Goal: Information Seeking & Learning: Find specific fact

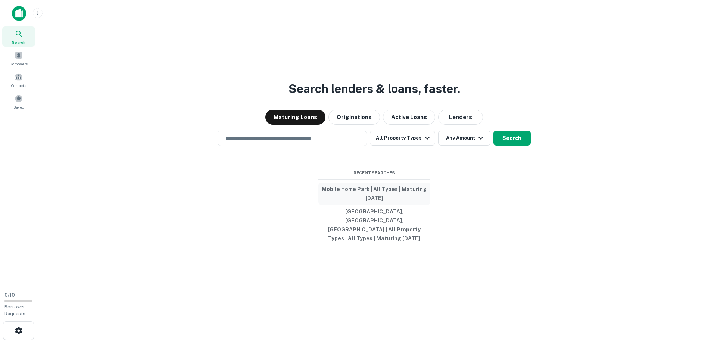
click at [353, 199] on button "Mobile Home Park | All Types | Maturing In 6 Months" at bounding box center [374, 193] width 112 height 22
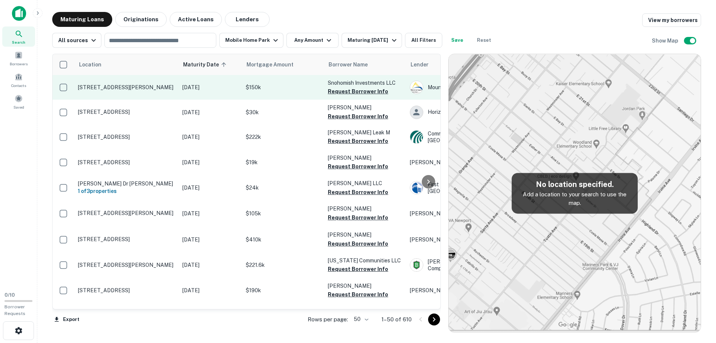
click at [170, 87] on p "[STREET_ADDRESS][PERSON_NAME]" at bounding box center [126, 87] width 97 height 7
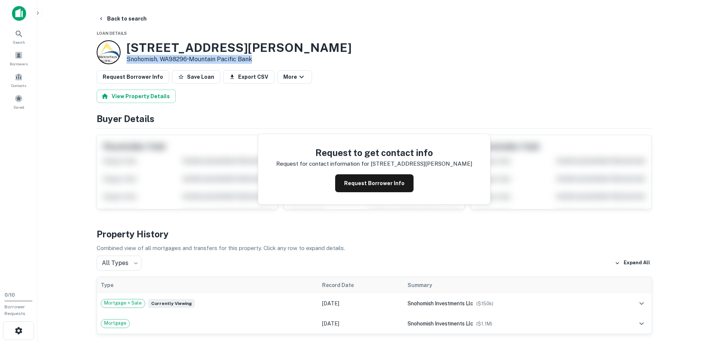
drag, startPoint x: 263, startPoint y: 58, endPoint x: 127, endPoint y: 60, distance: 136.6
click at [127, 60] on div "13201 Elliott Rd Snohomish, WA98296 • Mountain Pacific Bank" at bounding box center [374, 52] width 555 height 24
click at [332, 53] on div "13201 Elliott Rd Snohomish, WA98296 • Mountain Pacific Bank" at bounding box center [374, 52] width 555 height 24
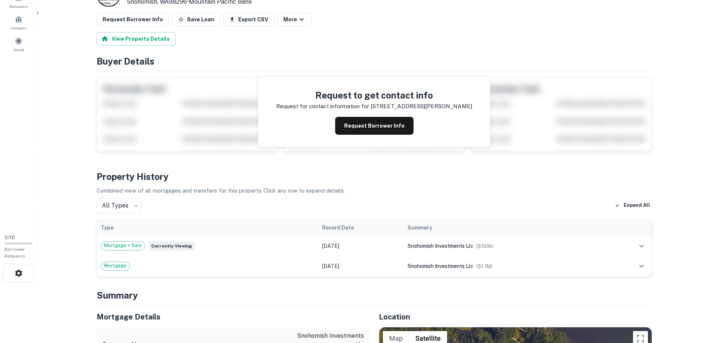
scroll to position [187, 0]
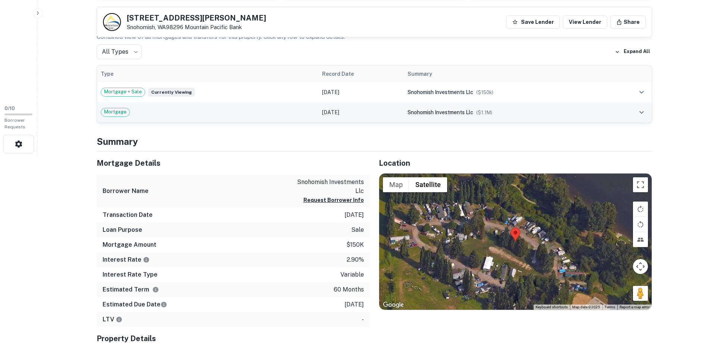
click at [635, 114] on td at bounding box center [630, 112] width 44 height 20
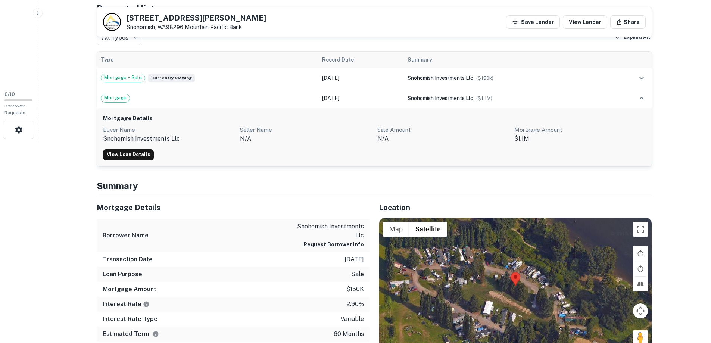
scroll to position [37, 0]
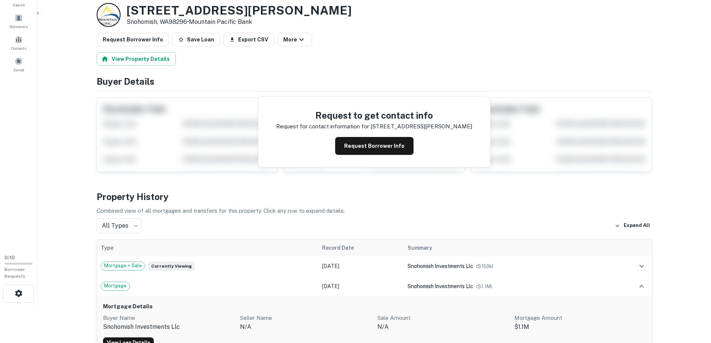
click at [260, 21] on div "13201 Elliott Rd Snohomish, WA98296 • Mountain Pacific Bank" at bounding box center [374, 15] width 555 height 24
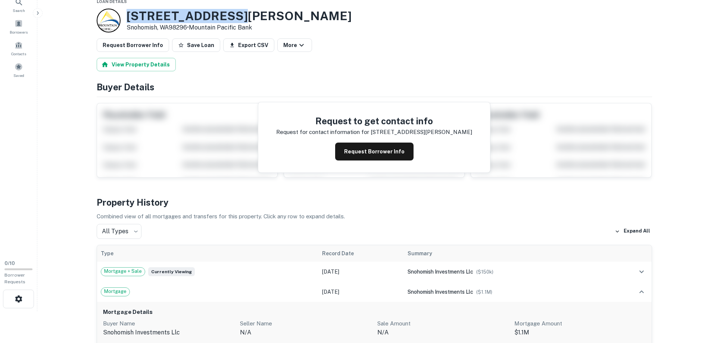
drag, startPoint x: 225, startPoint y: 5, endPoint x: 120, endPoint y: 11, distance: 104.6
click at [120, 11] on div "13201 Elliott Rd Snohomish, WA98296 • Mountain Pacific Bank" at bounding box center [224, 21] width 255 height 24
copy div "13201 Elliott Rd"
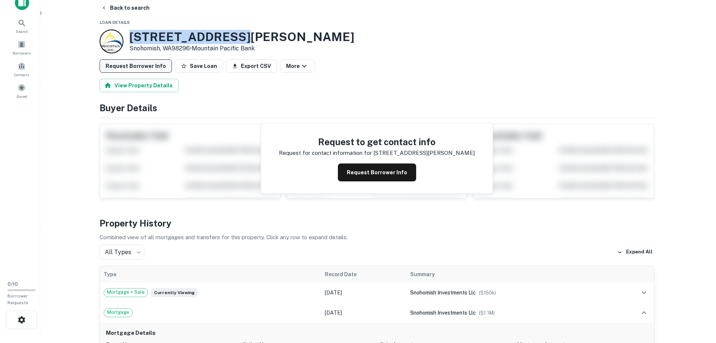
scroll to position [0, 0]
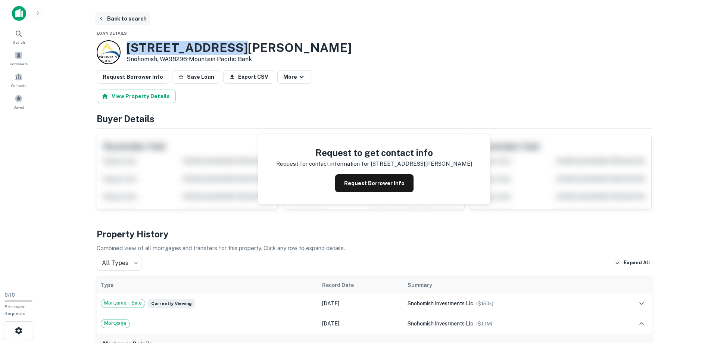
click at [100, 19] on icon "button" at bounding box center [101, 19] width 6 height 6
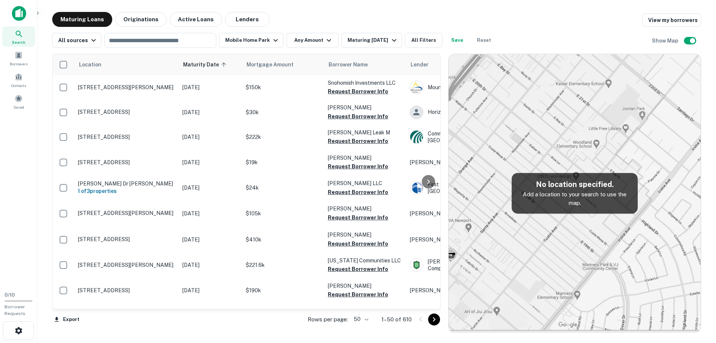
click at [588, 239] on img at bounding box center [575, 193] width 252 height 278
click at [388, 42] on div "Maturing [DATE]" at bounding box center [373, 40] width 51 height 9
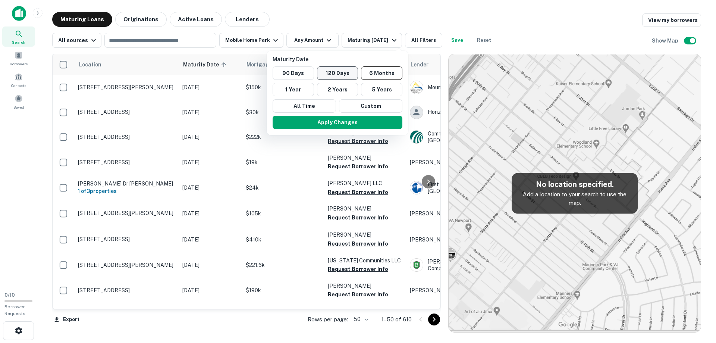
click at [345, 77] on button "120 Days" at bounding box center [337, 72] width 41 height 13
click at [341, 124] on button "Apply Changes" at bounding box center [337, 122] width 130 height 13
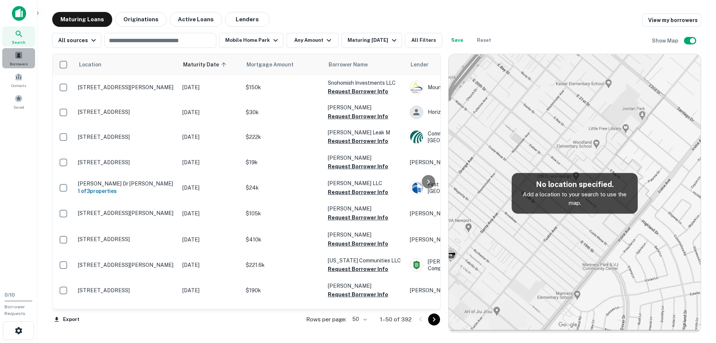
click at [15, 63] on span "Borrowers" at bounding box center [19, 64] width 18 height 6
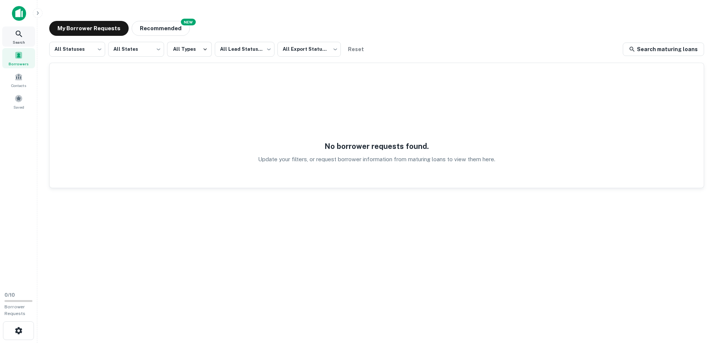
click at [19, 40] on span "Search" at bounding box center [19, 42] width 12 height 6
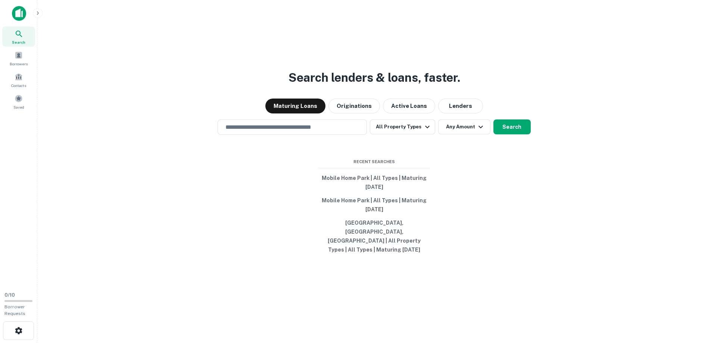
click at [21, 16] on img at bounding box center [19, 13] width 14 height 15
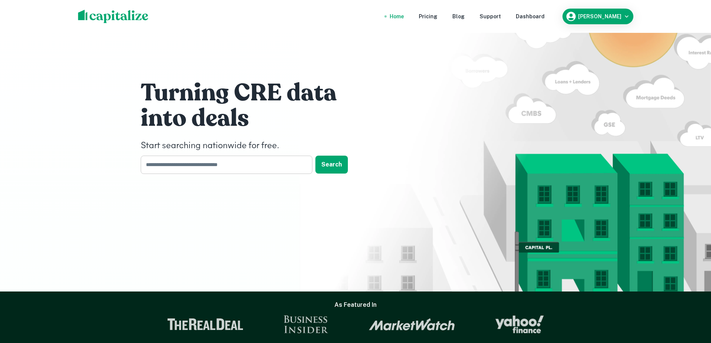
click at [256, 158] on input "text" at bounding box center [224, 165] width 166 height 18
type input "**********"
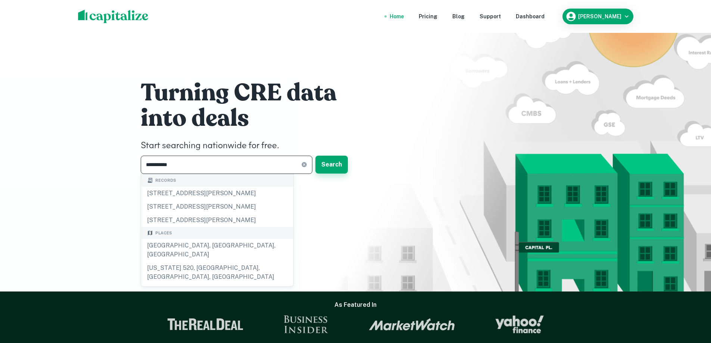
click at [325, 163] on button "Search" at bounding box center [331, 165] width 32 height 18
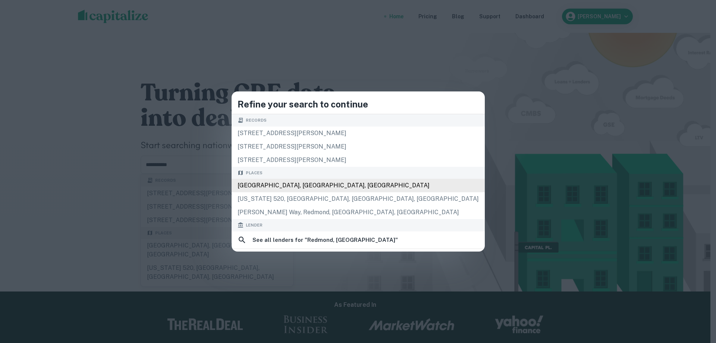
click at [326, 184] on div "Redmond, WA, USA" at bounding box center [358, 185] width 253 height 13
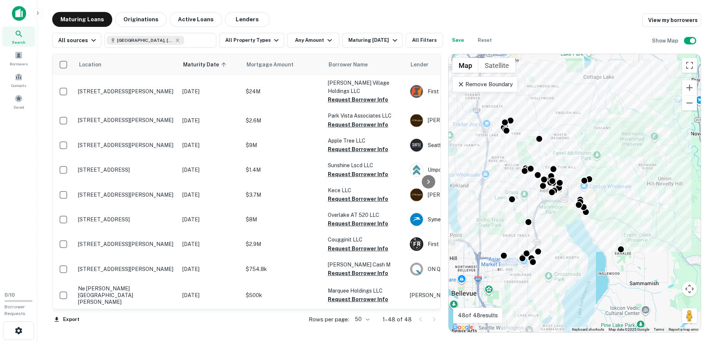
click at [461, 88] on icon at bounding box center [461, 84] width 7 height 7
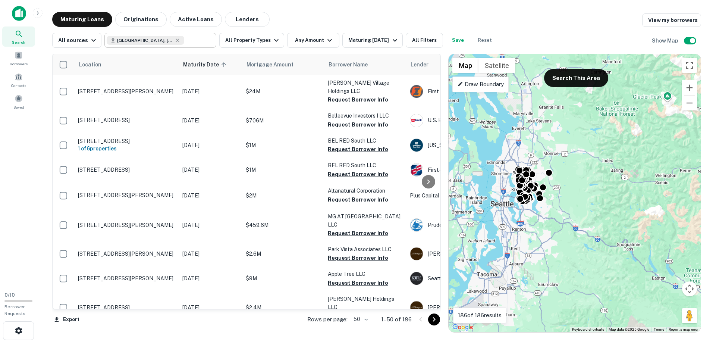
click at [175, 41] on icon at bounding box center [178, 40] width 6 height 6
type input "**********"
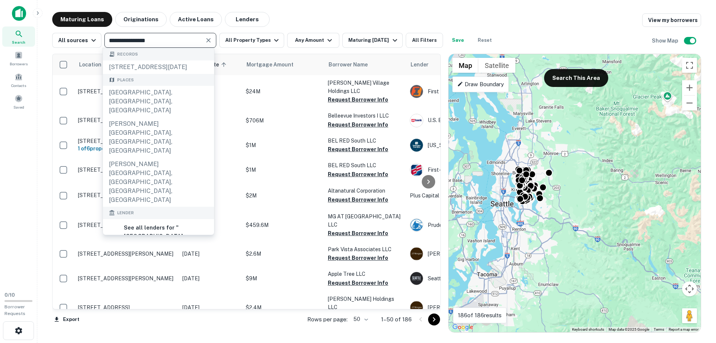
click at [206, 43] on icon "Clear" at bounding box center [208, 40] width 7 height 7
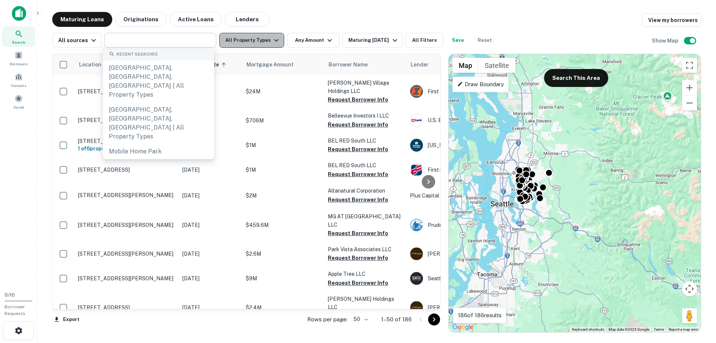
click at [262, 46] on button "All Property Types" at bounding box center [251, 40] width 65 height 15
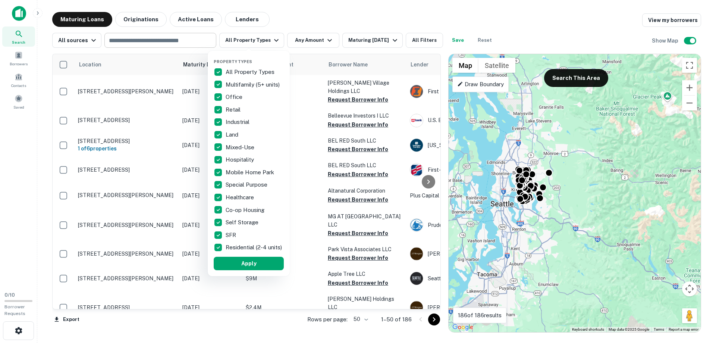
click at [238, 72] on p "All Property Types" at bounding box center [251, 72] width 50 height 9
click at [226, 171] on p "Mobile Home Park" at bounding box center [251, 172] width 50 height 9
click at [238, 268] on button "Apply" at bounding box center [248, 263] width 70 height 13
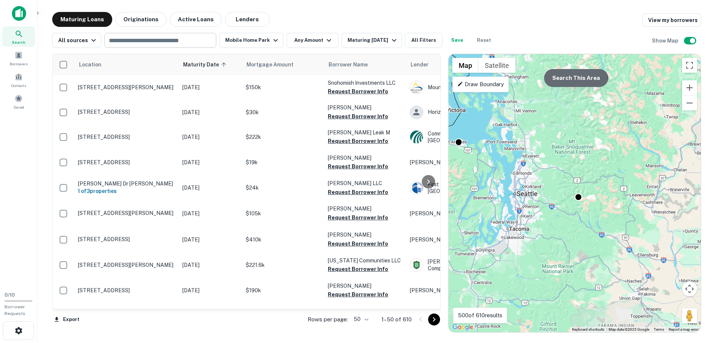
click at [575, 78] on button "Search This Area" at bounding box center [576, 78] width 64 height 18
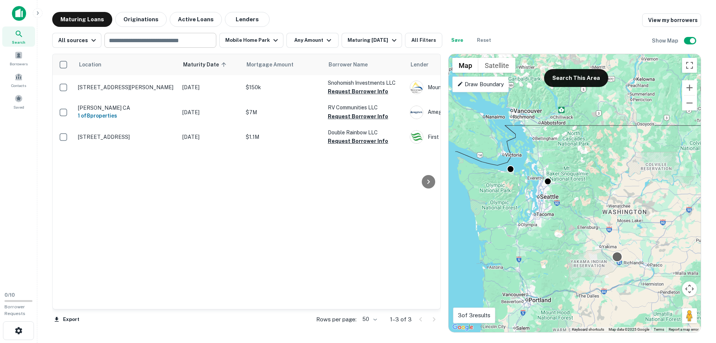
click at [619, 261] on div at bounding box center [617, 256] width 11 height 11
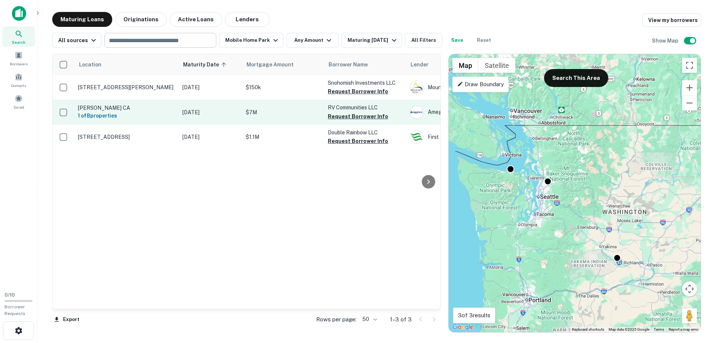
click at [182, 110] on td "[DATE]" at bounding box center [210, 112] width 63 height 25
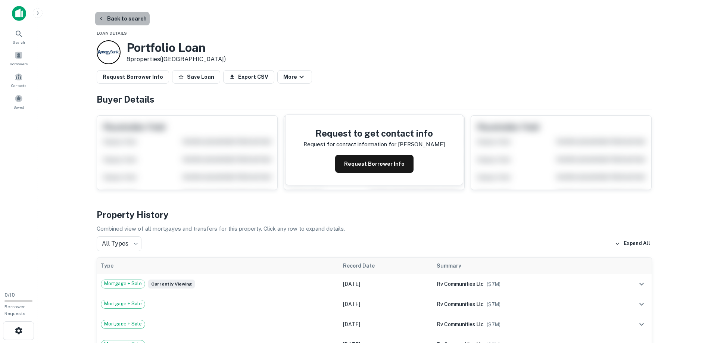
click at [121, 23] on button "Back to search" at bounding box center [122, 18] width 54 height 13
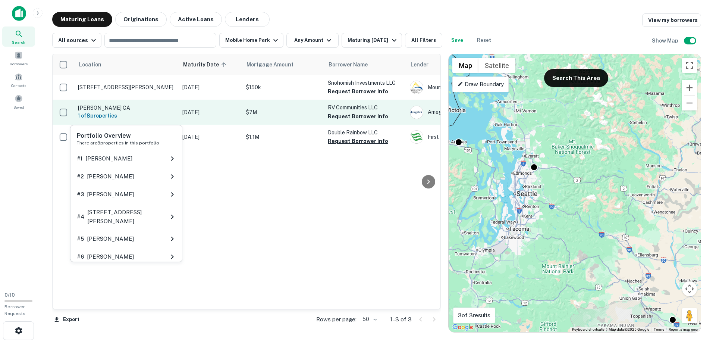
click at [111, 117] on h6 "1 of 8 properties" at bounding box center [126, 116] width 97 height 8
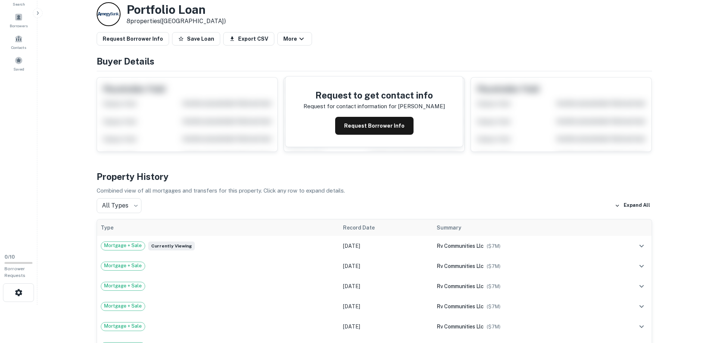
scroll to position [187, 0]
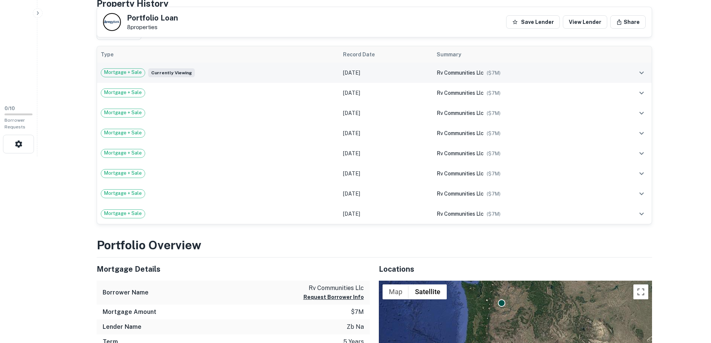
click at [642, 73] on icon "expand row" at bounding box center [641, 72] width 4 height 3
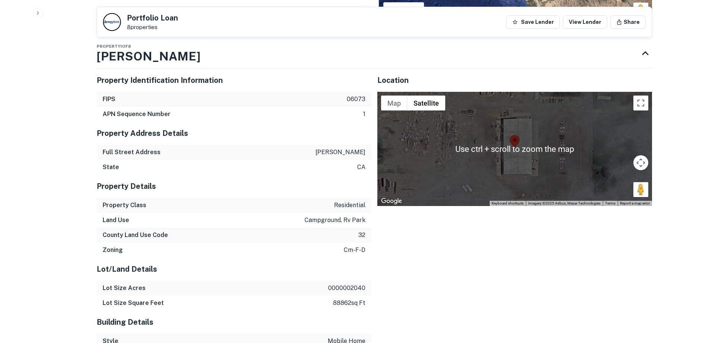
scroll to position [634, 0]
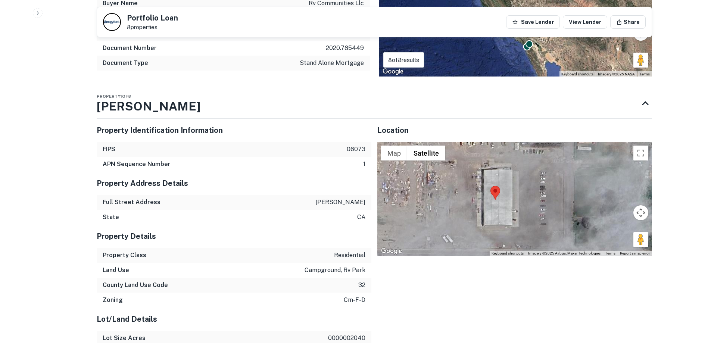
drag, startPoint x: 537, startPoint y: 211, endPoint x: 511, endPoint y: 212, distance: 26.2
click at [511, 212] on div at bounding box center [514, 199] width 275 height 114
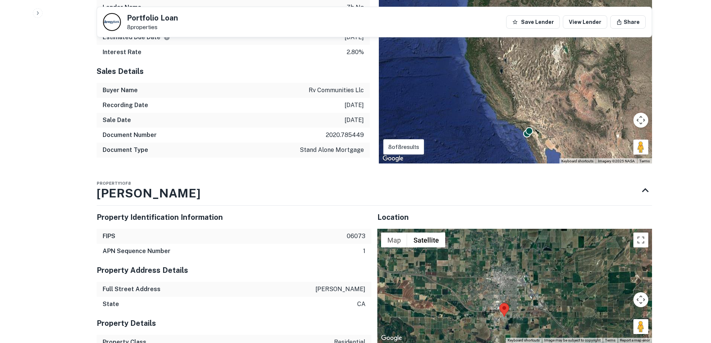
scroll to position [560, 0]
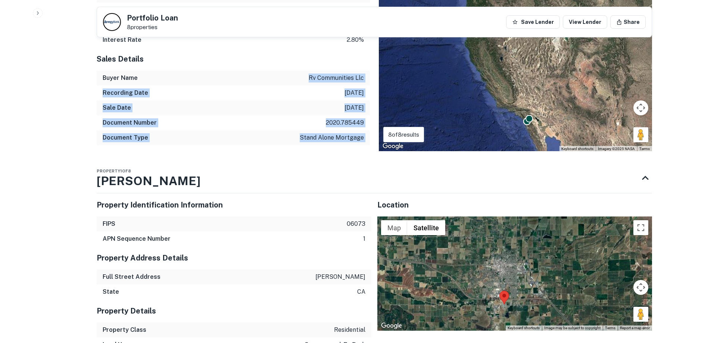
drag, startPoint x: 307, startPoint y: 77, endPoint x: 370, endPoint y: 83, distance: 63.4
click at [370, 83] on div "Mortgage Details Borrower Name rv communities llc Request Borrower Info Mortgag…" at bounding box center [370, 39] width 564 height 226
click at [357, 81] on p "rv communities llc" at bounding box center [336, 78] width 55 height 9
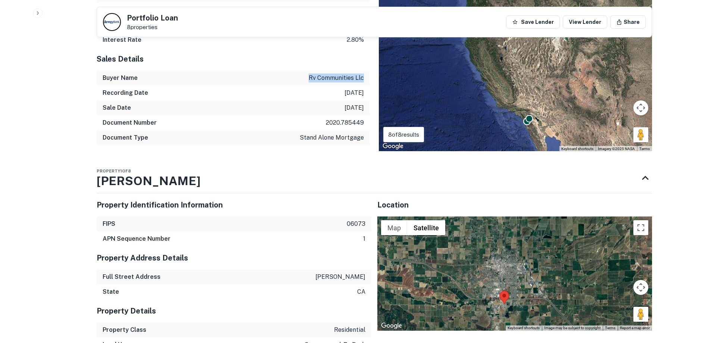
drag, startPoint x: 366, startPoint y: 76, endPoint x: 307, endPoint y: 75, distance: 58.2
click at [307, 75] on div "Buyer Name rv communities llc" at bounding box center [233, 78] width 273 height 15
copy p "rv communities llc"
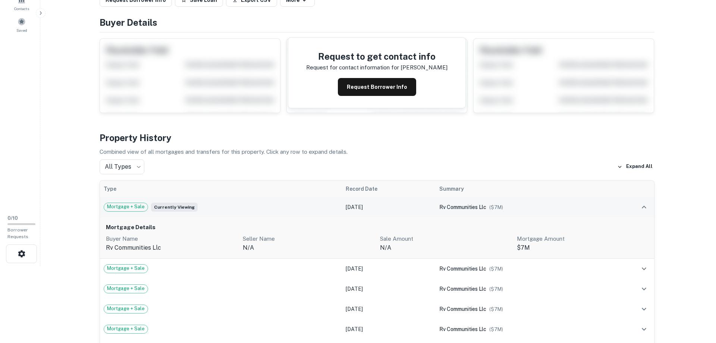
scroll to position [0, 0]
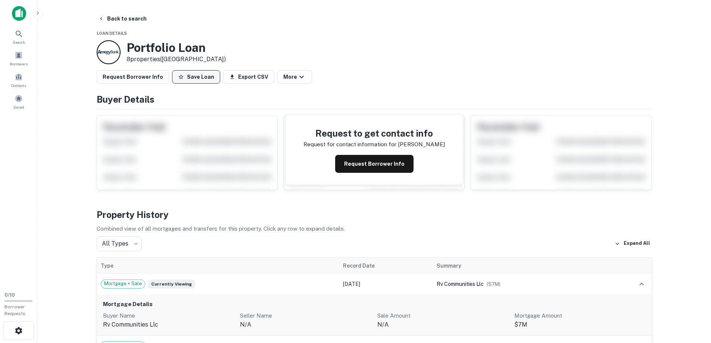
click at [180, 78] on button "Save Loan" at bounding box center [196, 76] width 48 height 13
click at [300, 79] on icon "button" at bounding box center [304, 76] width 9 height 9
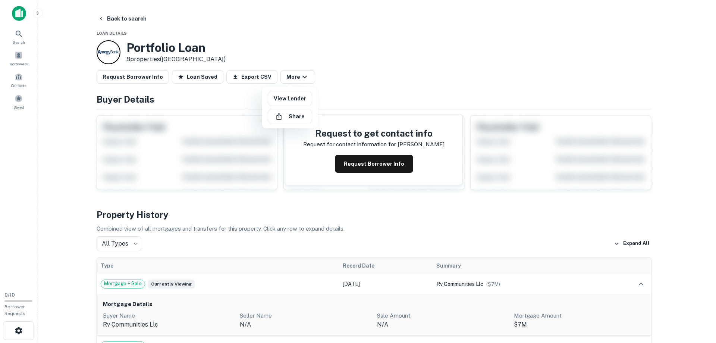
drag, startPoint x: 292, startPoint y: 101, endPoint x: 330, endPoint y: 106, distance: 38.4
click at [293, 102] on link "View Lender" at bounding box center [290, 98] width 44 height 13
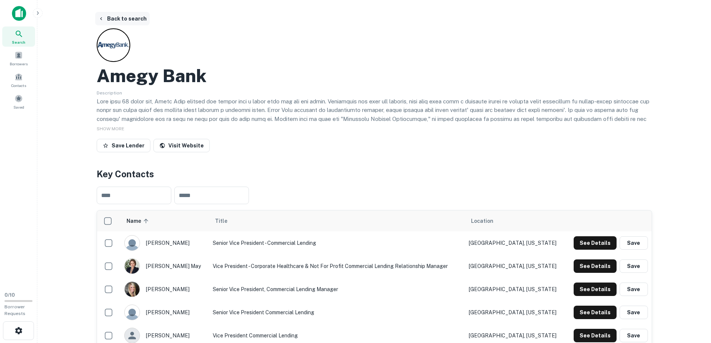
click at [99, 18] on icon "button" at bounding box center [101, 19] width 6 height 6
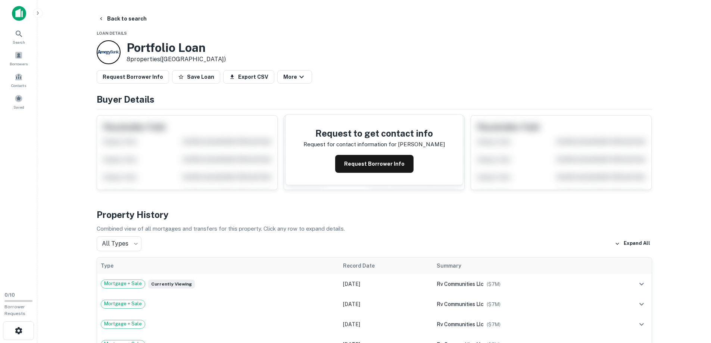
click at [165, 129] on div "Request to get contact info Request for contact information for [PERSON_NAME] R…" at bounding box center [374, 149] width 555 height 81
drag, startPoint x: 369, startPoint y: 162, endPoint x: 375, endPoint y: 162, distance: 6.4
click at [369, 162] on button "Request Borrower Info" at bounding box center [374, 164] width 78 height 18
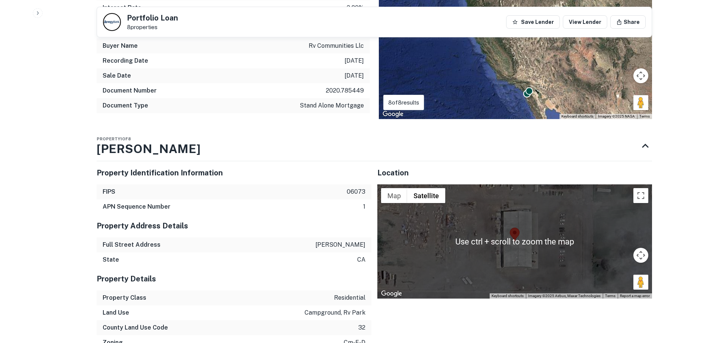
scroll to position [522, 0]
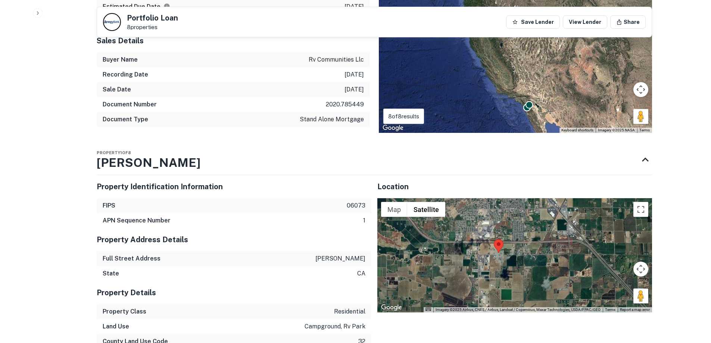
drag, startPoint x: 575, startPoint y: 234, endPoint x: 506, endPoint y: 229, distance: 69.2
click at [509, 220] on div at bounding box center [514, 255] width 275 height 114
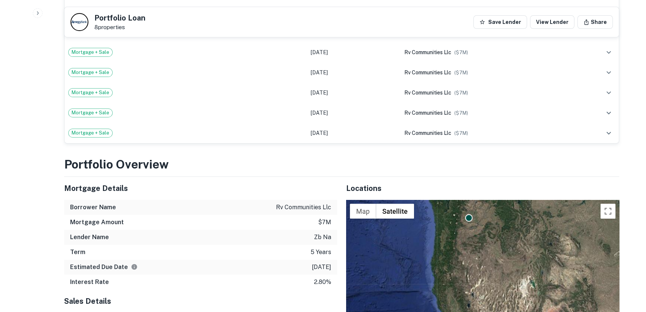
scroll to position [416, 0]
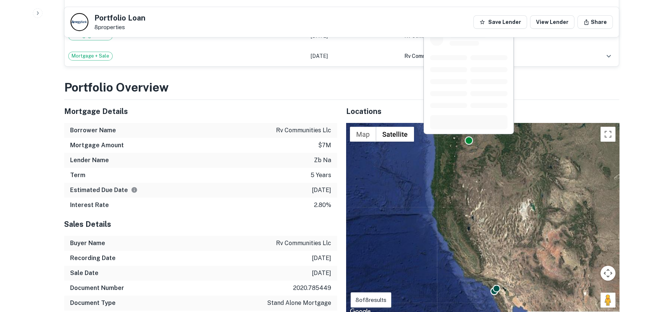
click at [471, 141] on div at bounding box center [469, 140] width 8 height 8
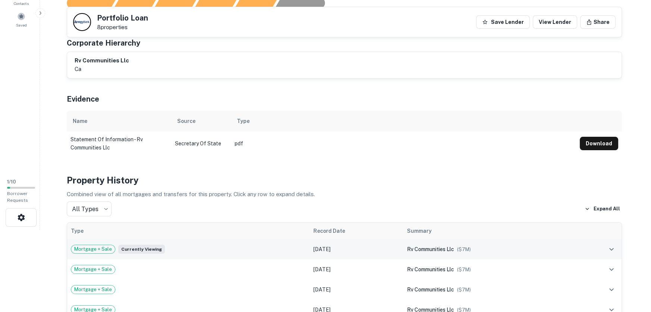
scroll to position [0, 0]
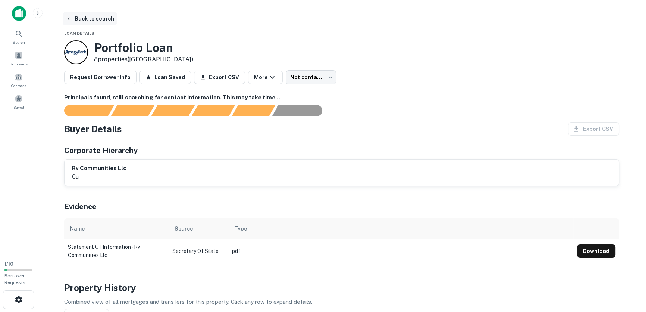
click at [74, 22] on button "Back to search" at bounding box center [90, 18] width 54 height 13
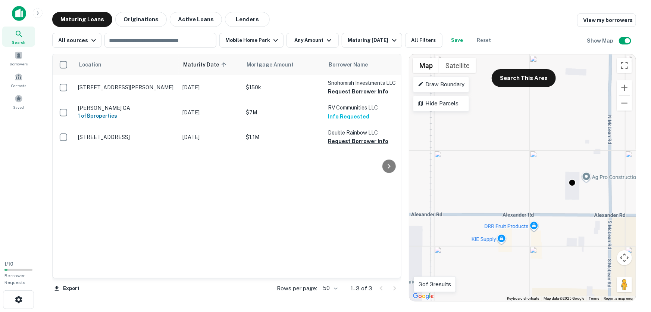
click at [557, 169] on div "To activate drag with keyboard, press Alt + Enter. Once in keyboard drag state,…" at bounding box center [522, 177] width 227 height 247
